Goal: Transaction & Acquisition: Purchase product/service

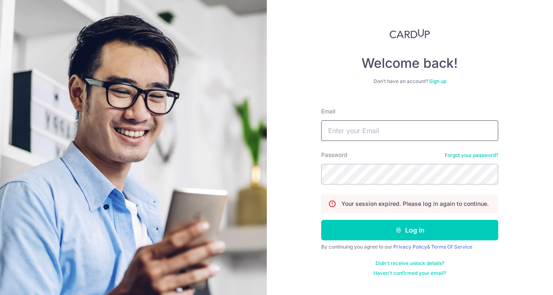
click at [386, 132] on input "Email" at bounding box center [409, 131] width 177 height 21
type input "bey626@gmail.com"
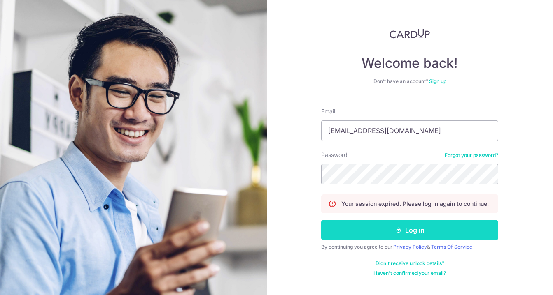
click at [398, 225] on button "Log in" at bounding box center [409, 230] width 177 height 21
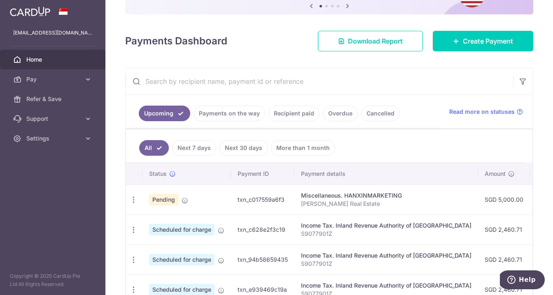
scroll to position [118, 0]
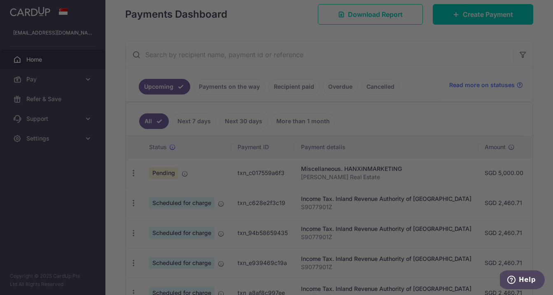
click at [135, 175] on div at bounding box center [279, 149] width 558 height 298
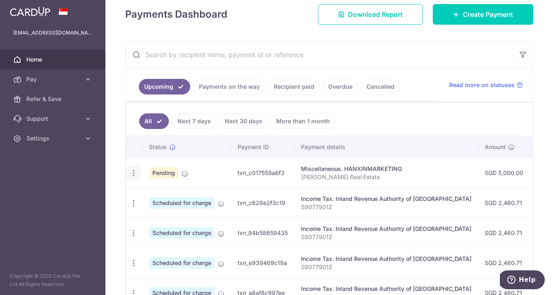
click at [132, 175] on icon "button" at bounding box center [133, 173] width 9 height 9
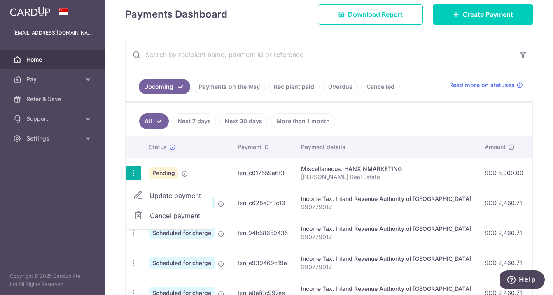
click at [174, 214] on span "Cancel payment" at bounding box center [177, 216] width 55 height 10
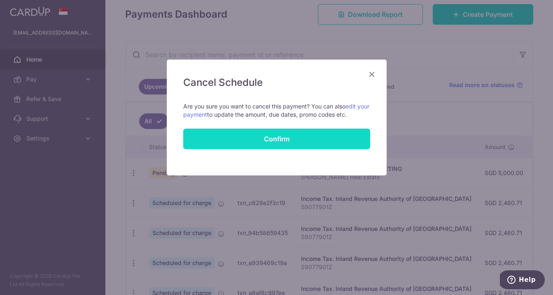
click at [281, 140] on button "Confirm" at bounding box center [276, 139] width 187 height 21
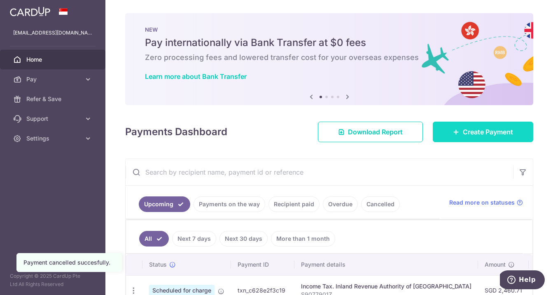
click at [476, 135] on span "Create Payment" at bounding box center [487, 132] width 50 height 10
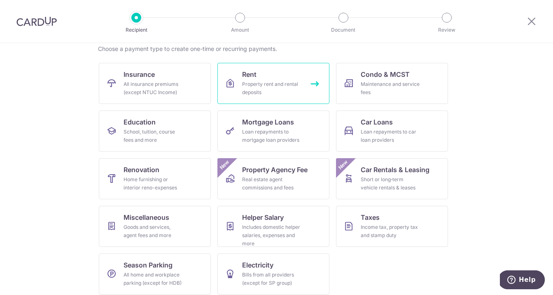
scroll to position [73, 0]
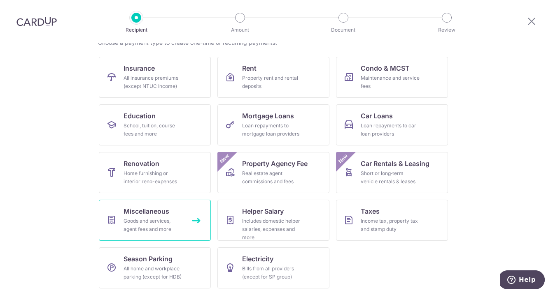
click at [163, 213] on span "Miscellaneous" at bounding box center [146, 212] width 46 height 10
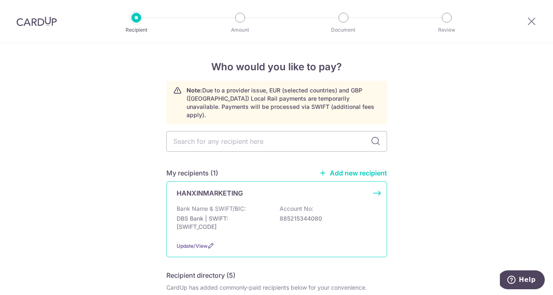
click at [212, 188] on p "HANXINMARKETING" at bounding box center [209, 193] width 66 height 10
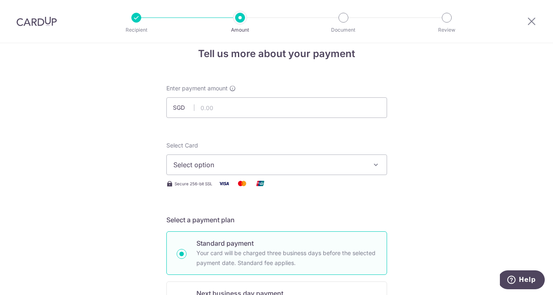
scroll to position [26, 0]
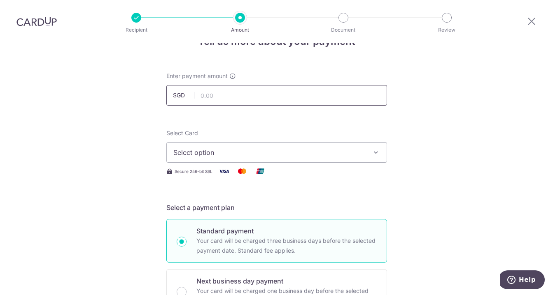
click at [225, 100] on input "text" at bounding box center [276, 95] width 221 height 21
type input "5,000.00"
click at [205, 152] on span "Select option" at bounding box center [269, 153] width 192 height 10
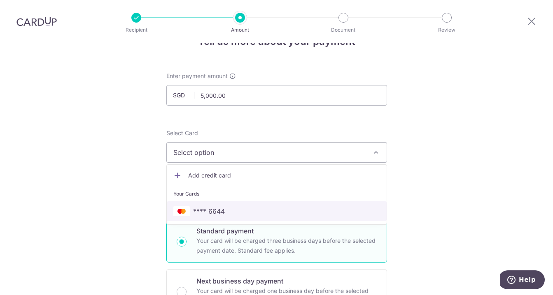
click at [210, 210] on span "**** 6644" at bounding box center [209, 212] width 32 height 10
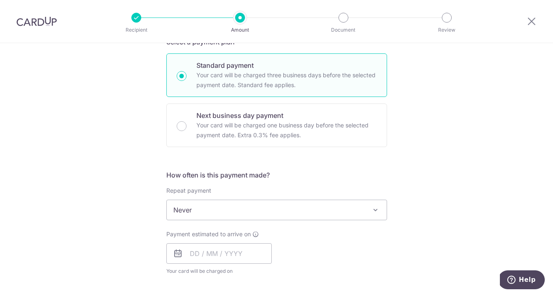
scroll to position [227, 0]
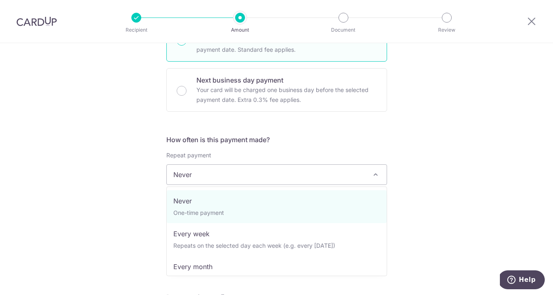
click at [221, 175] on span "Never" at bounding box center [277, 175] width 220 height 20
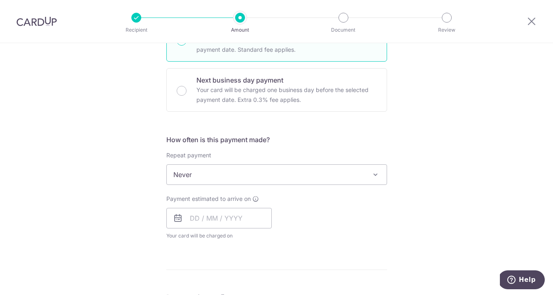
scroll to position [269, 0]
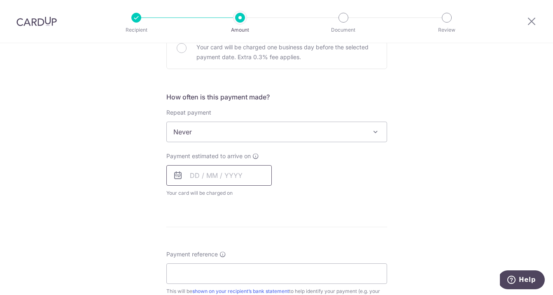
click at [207, 178] on input "text" at bounding box center [218, 175] width 105 height 21
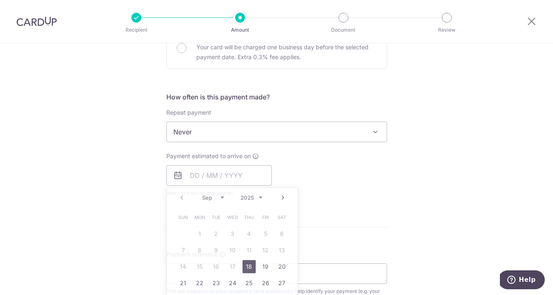
click at [334, 176] on div "Payment estimated to arrive on Prev Next Sep Oct Nov Dec 2025 2026 2027 2028 20…" at bounding box center [276, 174] width 230 height 45
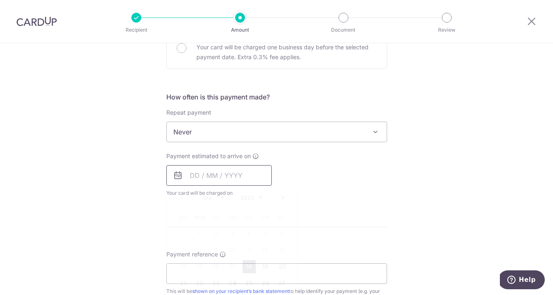
click at [206, 170] on input "text" at bounding box center [218, 175] width 105 height 21
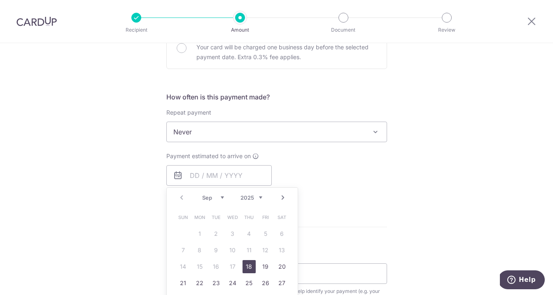
click at [249, 266] on link "18" at bounding box center [248, 266] width 13 height 13
type input "[DATE]"
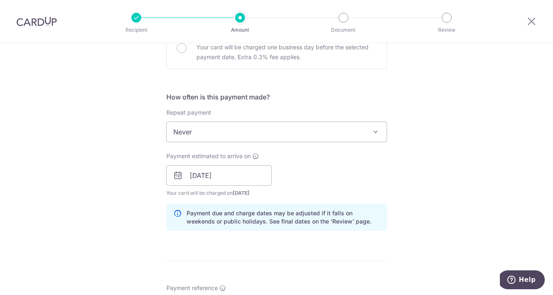
click at [342, 187] on div "Payment estimated to arrive on 18/09/2025 Prev Next Sep Oct Nov Dec 2025 2026 2…" at bounding box center [276, 174] width 230 height 45
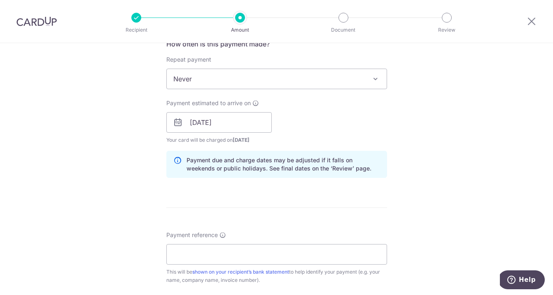
scroll to position [383, 0]
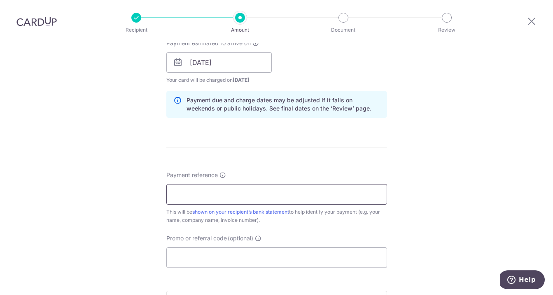
click at [280, 197] on input "Payment reference" at bounding box center [276, 194] width 221 height 21
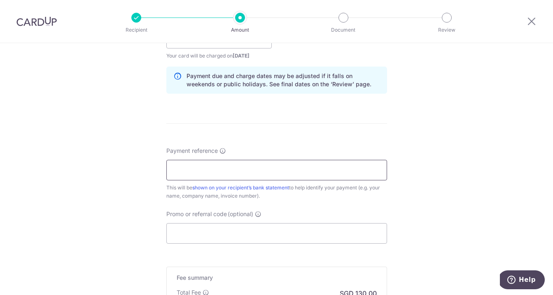
scroll to position [431, 0]
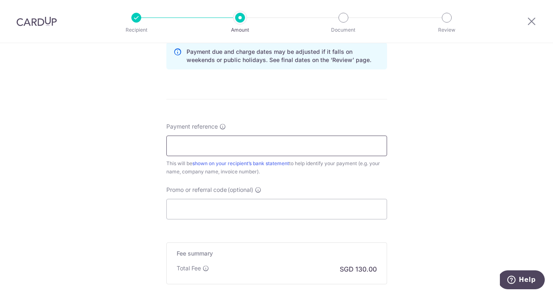
click at [244, 144] on input "Payment reference" at bounding box center [276, 146] width 221 height 21
type input "[PERSON_NAME]"
click at [220, 207] on input "Promo or referral code (optional)" at bounding box center [276, 209] width 221 height 21
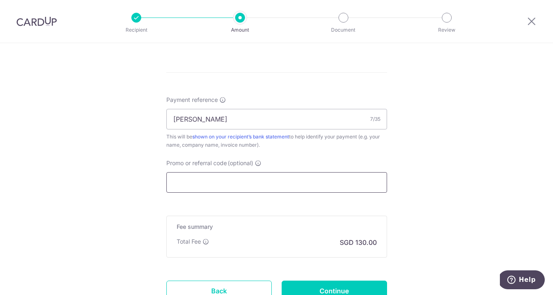
scroll to position [484, 0]
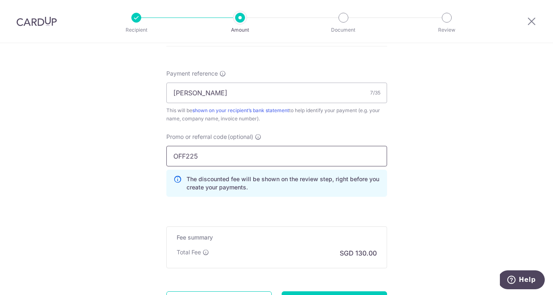
type input "OFF225"
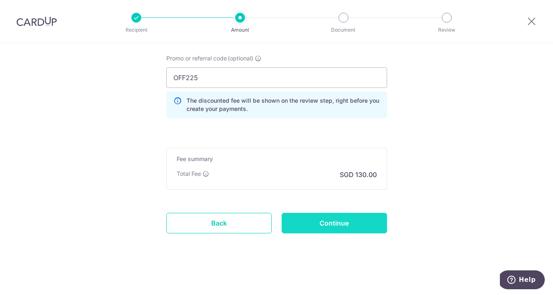
click at [297, 223] on input "Continue" at bounding box center [333, 223] width 105 height 21
type input "Create Schedule"
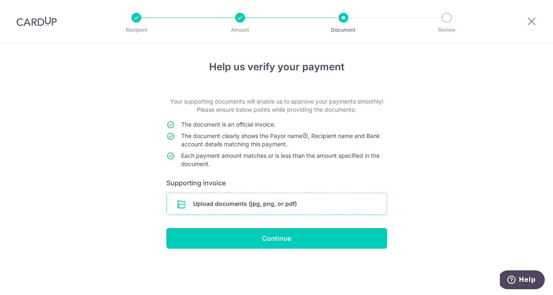
click at [207, 202] on input "file" at bounding box center [277, 203] width 220 height 21
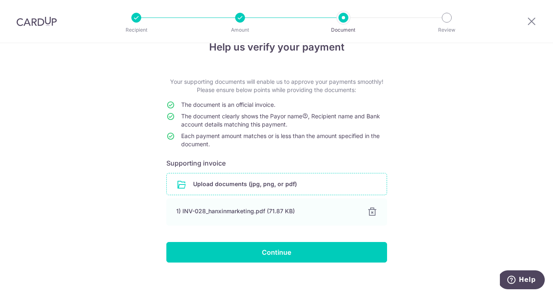
scroll to position [26, 0]
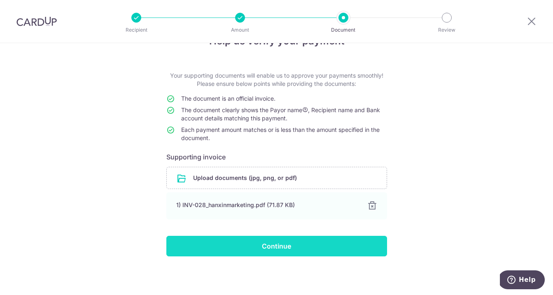
click at [270, 245] on input "Continue" at bounding box center [276, 246] width 221 height 21
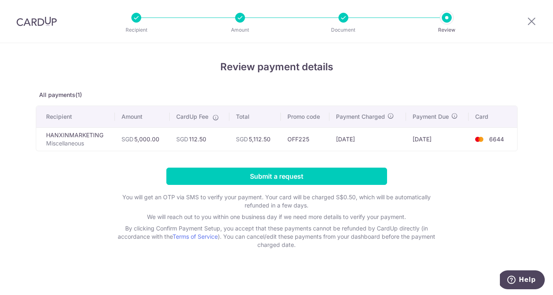
scroll to position [2, 0]
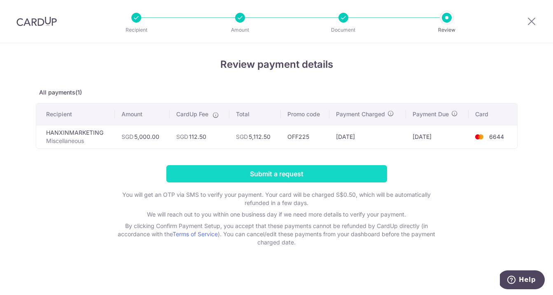
click at [236, 173] on input "Submit a request" at bounding box center [276, 173] width 221 height 17
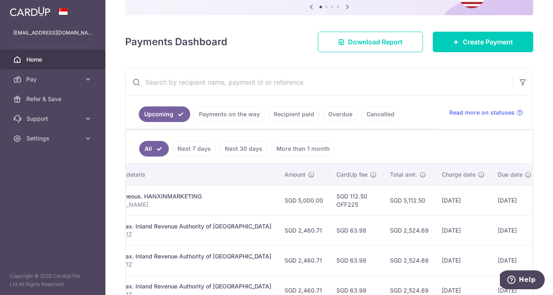
scroll to position [0, 235]
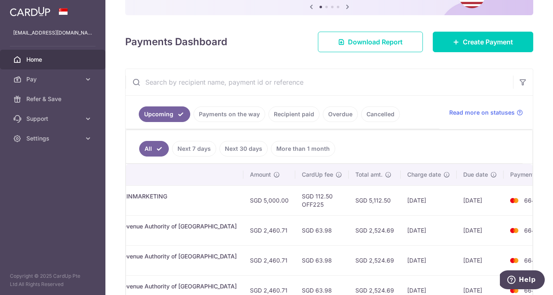
drag, startPoint x: 464, startPoint y: 200, endPoint x: 426, endPoint y: 201, distance: 37.9
click at [456, 201] on td "[DATE]" at bounding box center [479, 201] width 47 height 30
copy td "[DATE]"
